Goal: Task Accomplishment & Management: Manage account settings

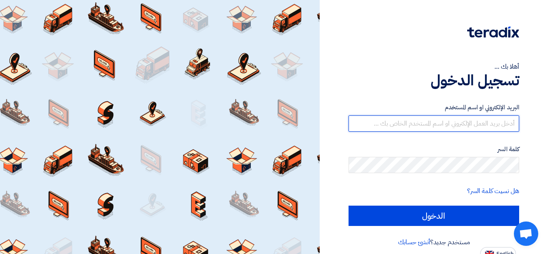
type input "[EMAIL_ADDRESS][DOMAIN_NAME]"
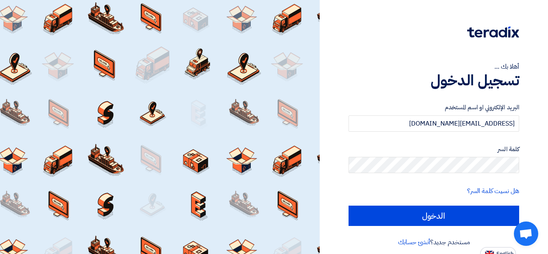
click at [437, 145] on label "كلمة السر" at bounding box center [434, 149] width 171 height 9
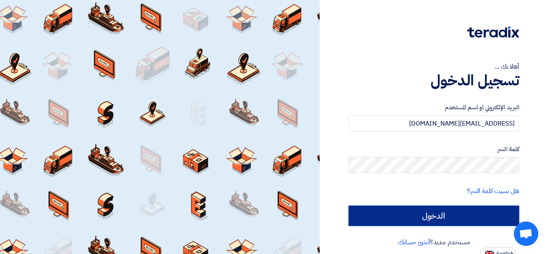
click at [435, 215] on input "الدخول" at bounding box center [434, 216] width 171 height 20
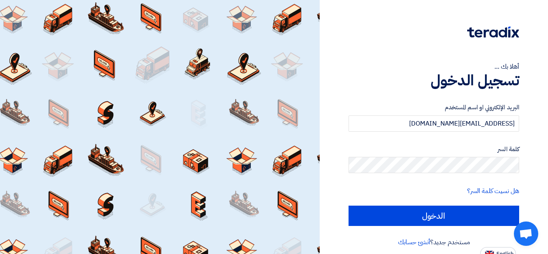
click at [347, 124] on div "أهلا بك ... تسجيل الدخول البريد الإلكتروني او اسم المستخدم [EMAIL_ADDRESS][DOMA…" at bounding box center [434, 130] width 216 height 260
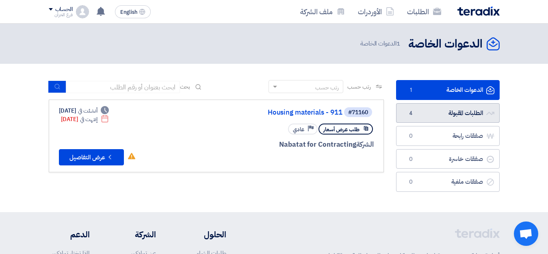
click at [465, 111] on link "الطلبات المقبولة الطلبات المقبولة 4" at bounding box center [448, 113] width 104 height 20
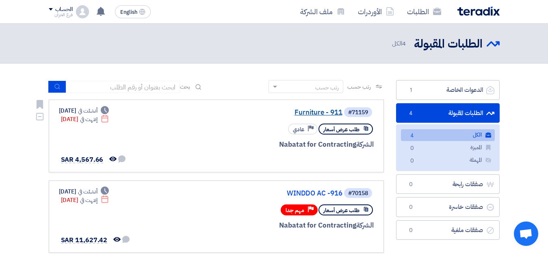
click at [326, 111] on link "Furniture - 911" at bounding box center [261, 112] width 162 height 7
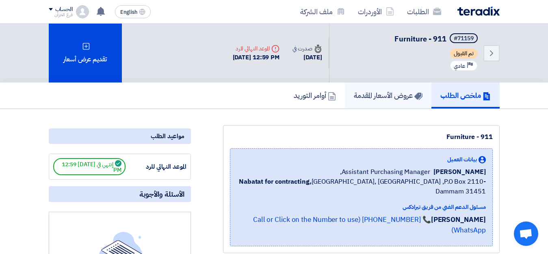
click at [367, 95] on h5 "عروض الأسعار المقدمة" at bounding box center [388, 95] width 69 height 9
